Goal: Transaction & Acquisition: Obtain resource

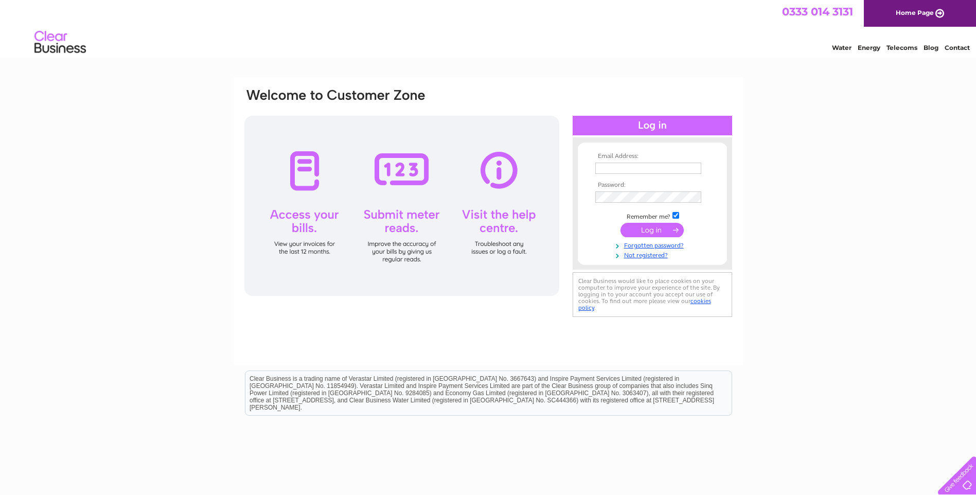
type input "[EMAIL_ADDRESS][DOMAIN_NAME]"
click at [655, 229] on input "submit" at bounding box center [652, 230] width 63 height 14
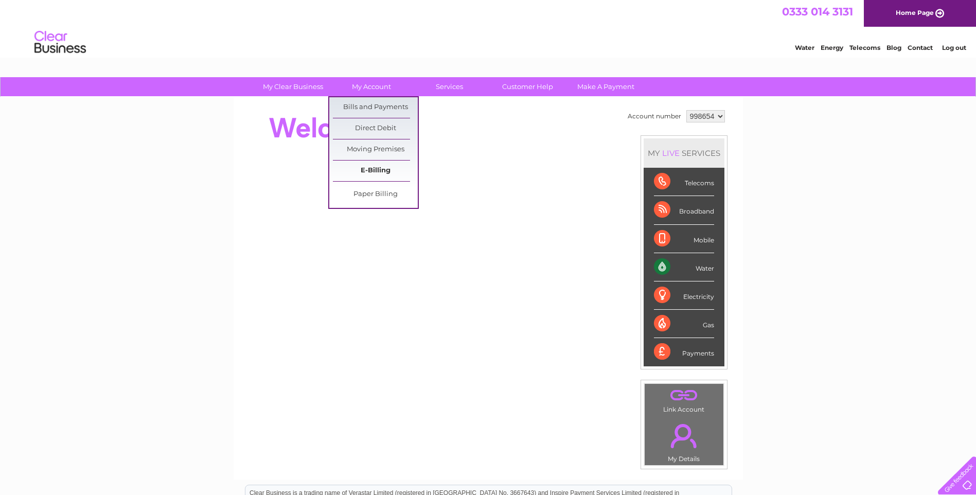
click at [373, 169] on link "E-Billing" at bounding box center [375, 171] width 85 height 21
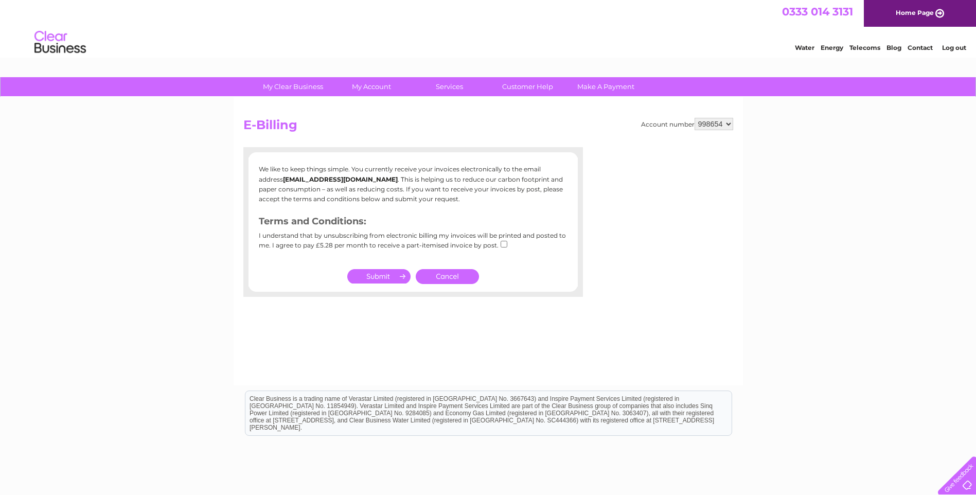
click at [447, 281] on link "Cancel" at bounding box center [447, 276] width 63 height 15
click at [463, 275] on link "Cancel" at bounding box center [447, 276] width 63 height 15
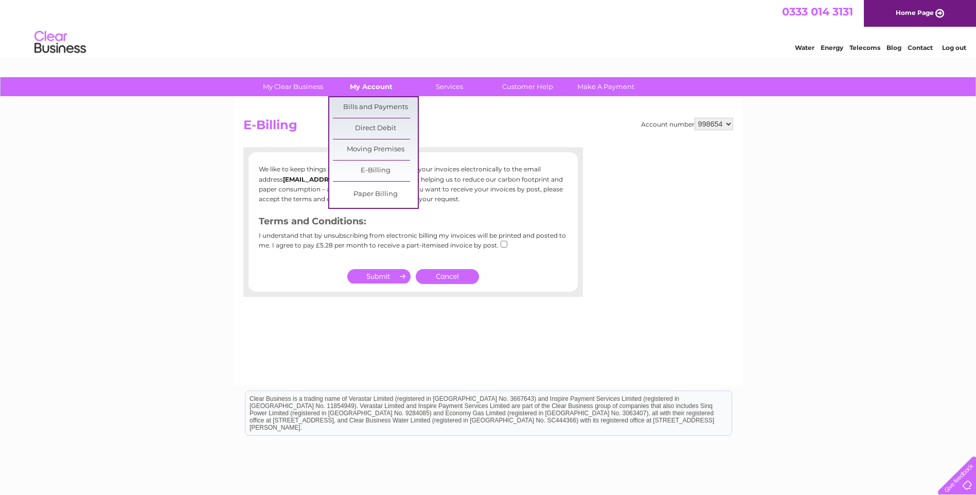
click at [363, 81] on link "My Account" at bounding box center [371, 86] width 85 height 19
click at [363, 102] on link "Bills and Payments" at bounding box center [375, 107] width 85 height 21
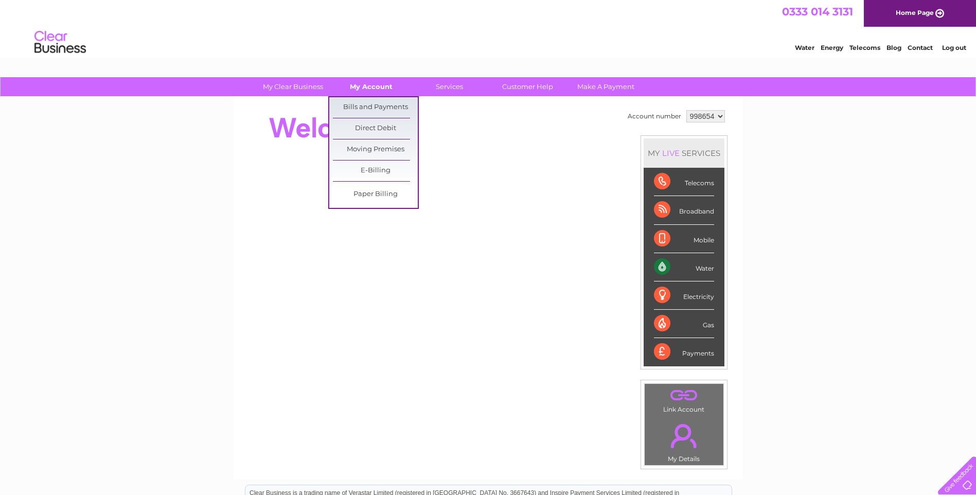
click at [377, 88] on link "My Account" at bounding box center [371, 86] width 85 height 19
click at [373, 101] on link "Bills and Payments" at bounding box center [375, 107] width 85 height 21
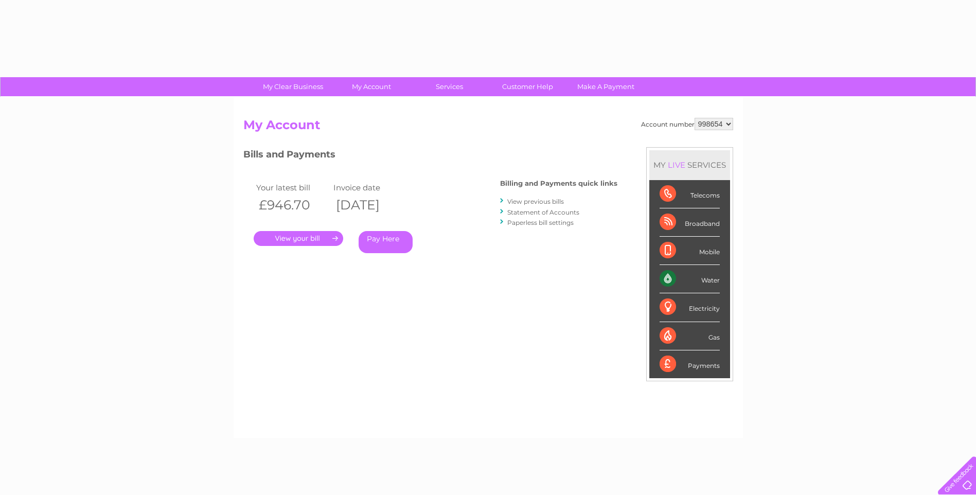
click at [368, 109] on div "Account number 998654 My Account MY LIVE SERVICES Telecoms Broadband Mobile Wat…" at bounding box center [488, 267] width 509 height 341
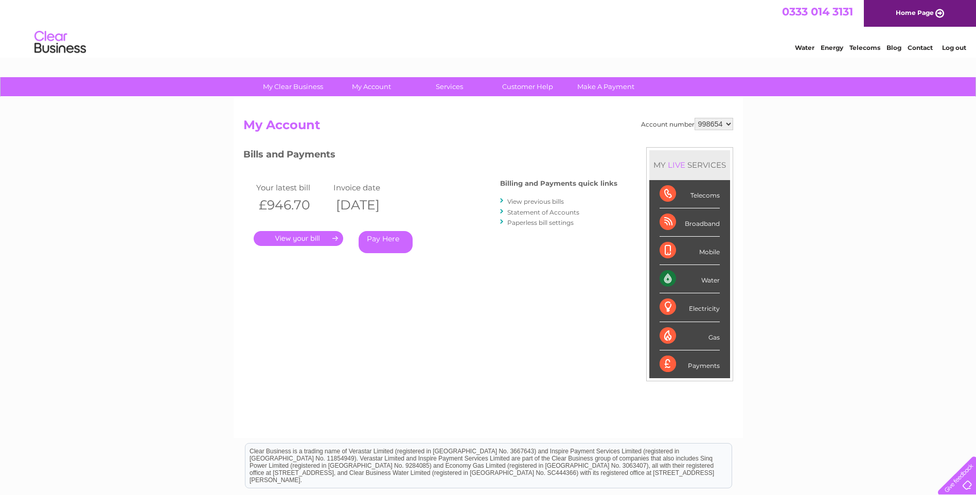
click at [313, 237] on link "." at bounding box center [299, 238] width 90 height 15
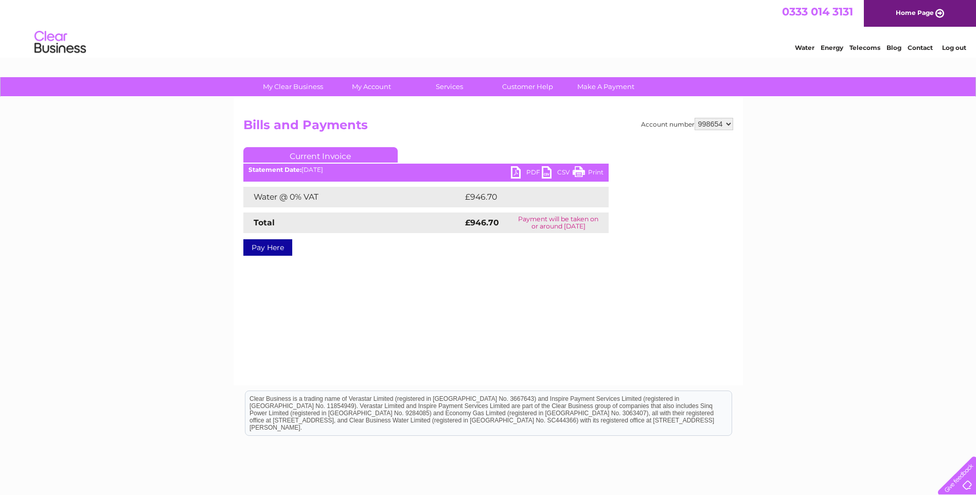
click at [531, 171] on link "PDF" at bounding box center [526, 173] width 31 height 15
